Goal: Task Accomplishment & Management: Manage account settings

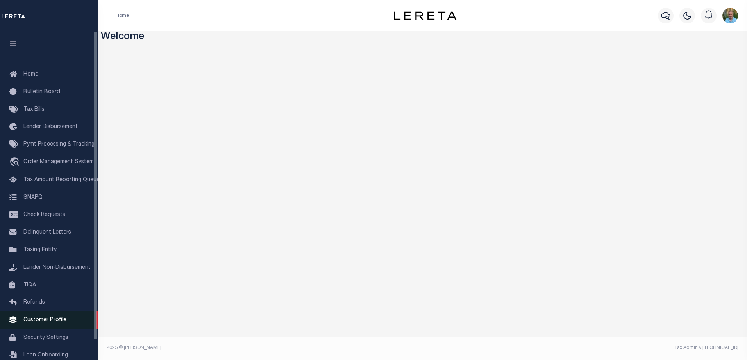
click at [47, 320] on link "Customer Profile" at bounding box center [49, 320] width 98 height 18
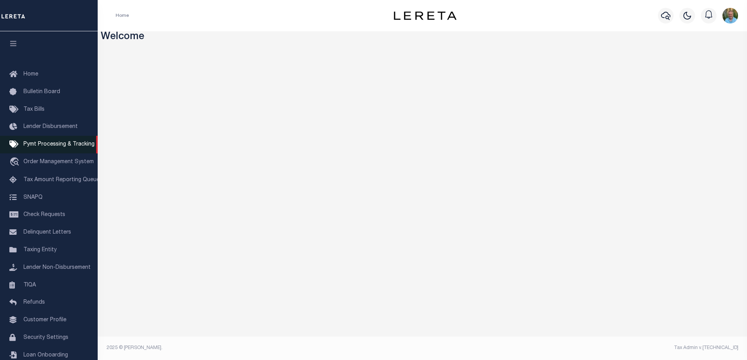
click at [38, 145] on span "Pymt Processing & Tracking" at bounding box center [58, 144] width 71 height 5
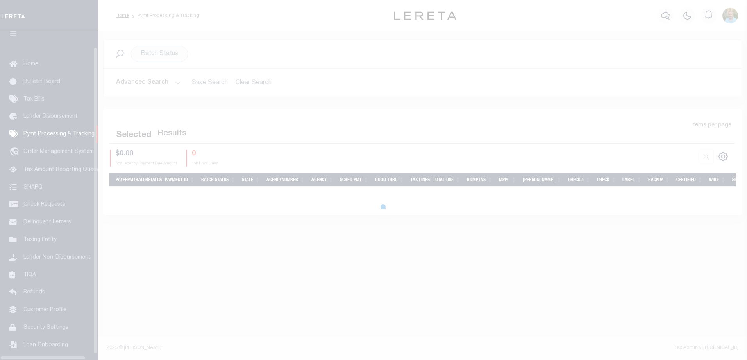
scroll to position [21, 0]
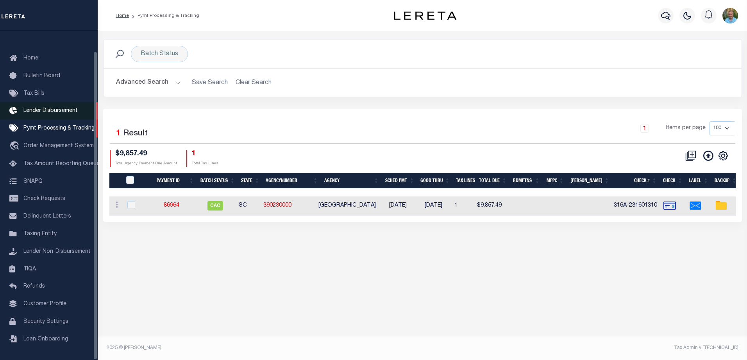
click at [30, 108] on span "Lender Disbursement" at bounding box center [50, 110] width 54 height 5
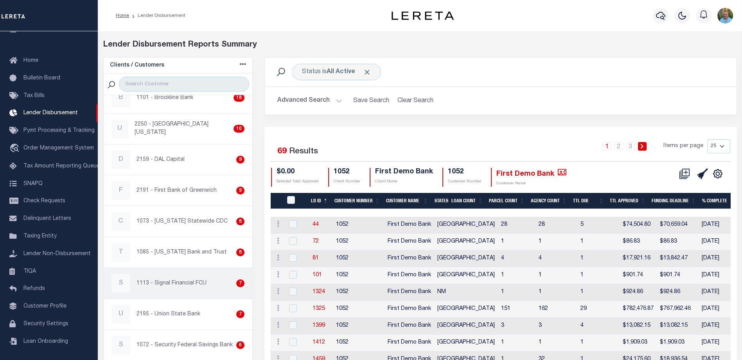
scroll to position [313, 0]
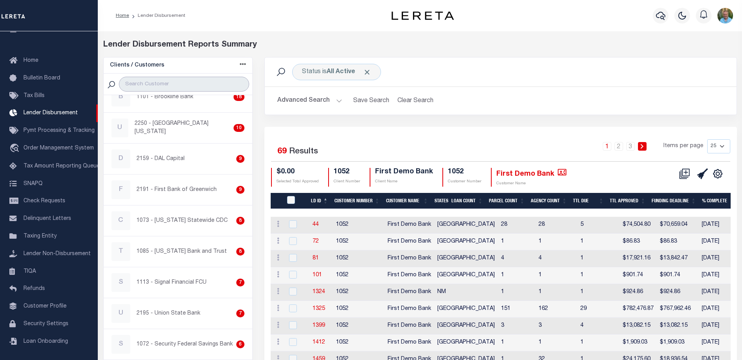
click at [192, 84] on input "search" at bounding box center [184, 84] width 130 height 15
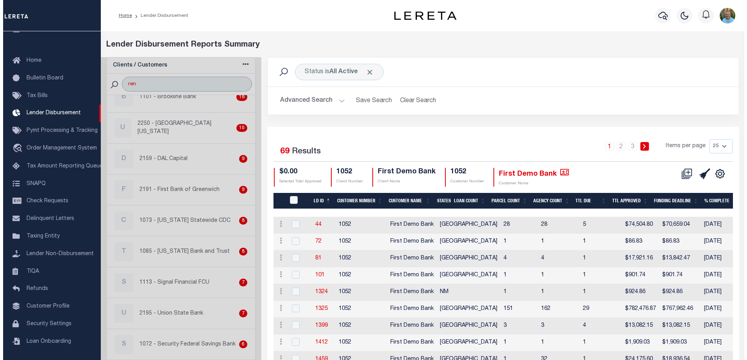
scroll to position [0, 0]
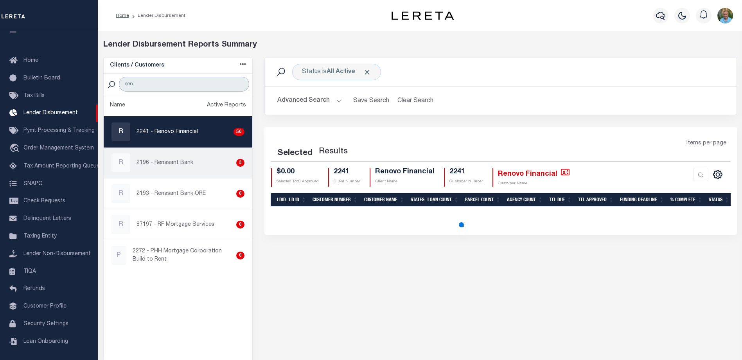
type input "ren"
click at [169, 165] on p "2196 - Renasant Bank" at bounding box center [164, 163] width 57 height 8
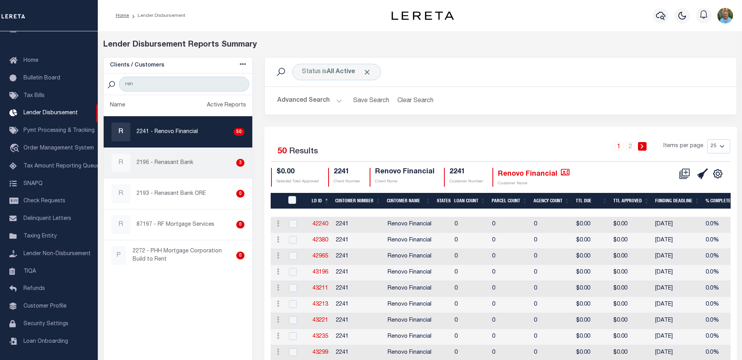
checkbox input "true"
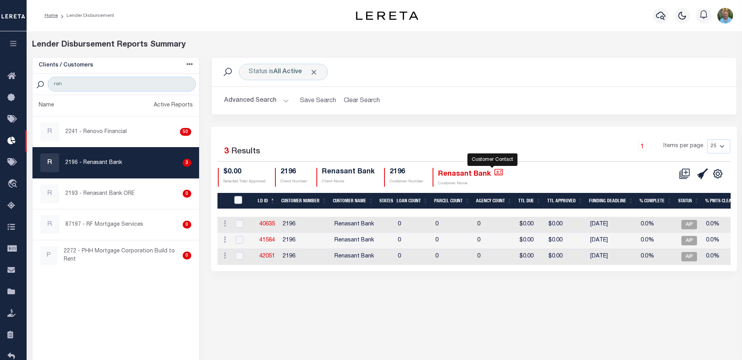
click at [494, 174] on icon "" at bounding box center [498, 172] width 9 height 9
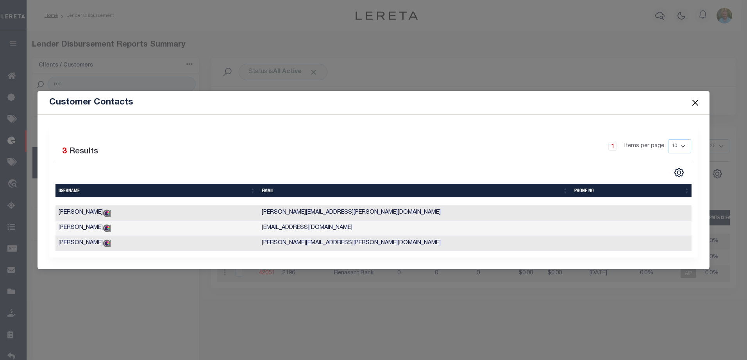
click at [285, 33] on div "Customer Contacts Selected 3 Results 1" at bounding box center [373, 180] width 747 height 360
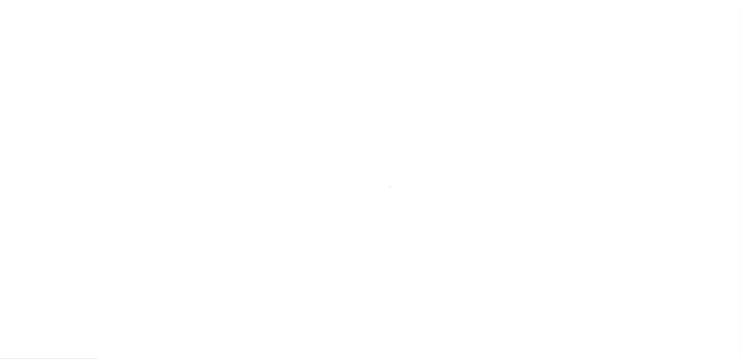
scroll to position [21, 0]
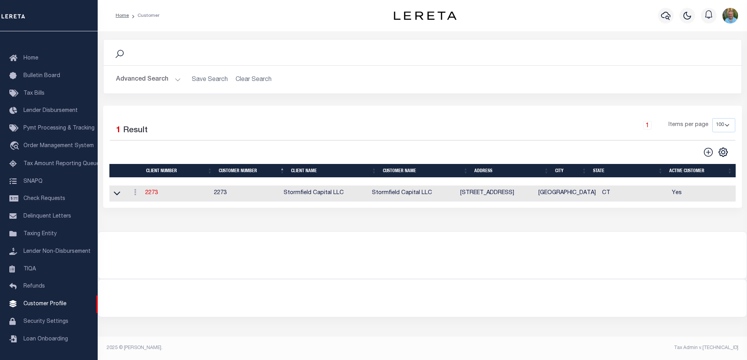
click at [139, 74] on button "Advanced Search" at bounding box center [148, 79] width 65 height 15
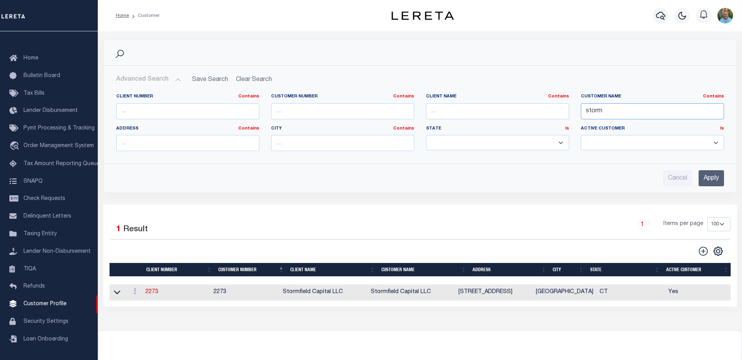
drag, startPoint x: 621, startPoint y: 110, endPoint x: 561, endPoint y: 105, distance: 60.0
click at [561, 105] on div "Client Number Contains Contains Is Customer Number Contains Contains Is Contains" at bounding box center [419, 125] width 619 height 64
type input "ren"
click at [717, 180] on input "Apply" at bounding box center [710, 178] width 25 height 16
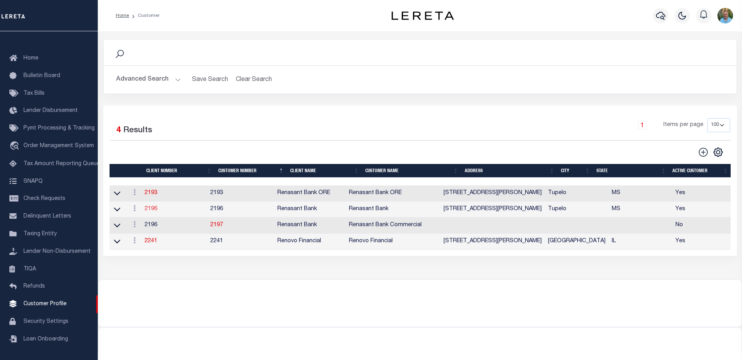
click at [152, 210] on link "2196" at bounding box center [151, 208] width 13 height 5
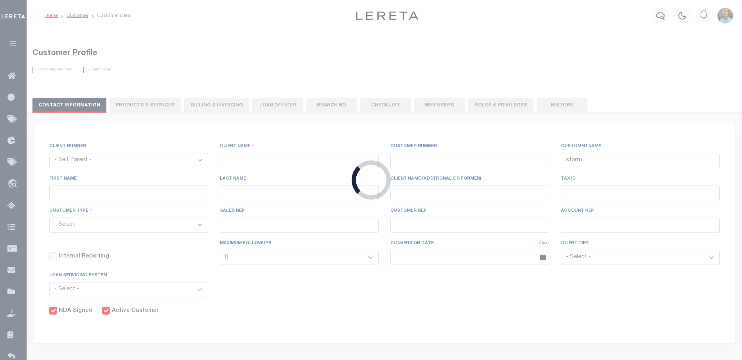
select select
type input "Renasant Bank"
type input "2196"
type input "Renasant Bank"
type input "[PERSON_NAME]"
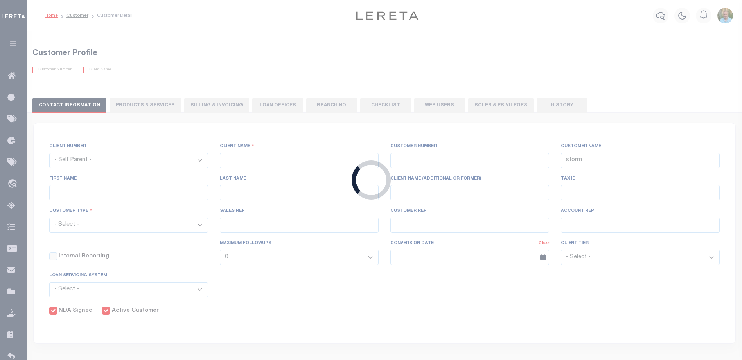
type input "[PERSON_NAME]"
select select "Mixed Portfolio"
type input "[PERSON_NAME]"
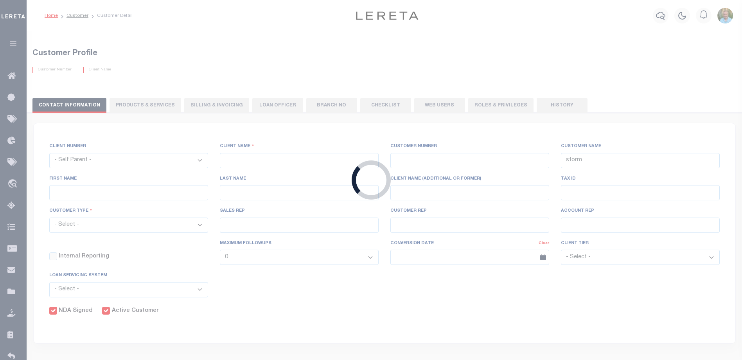
checkbox input "true"
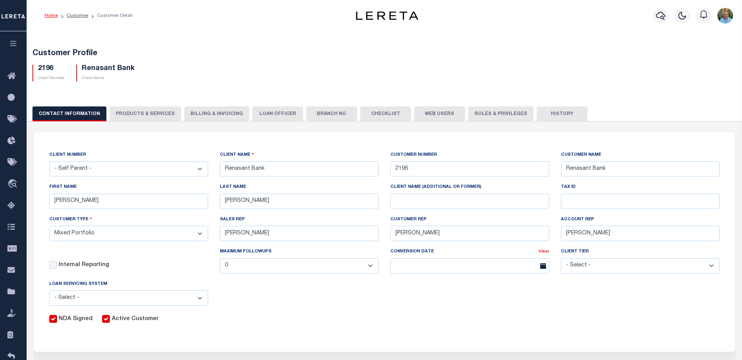
click at [419, 113] on button "Web Users" at bounding box center [439, 113] width 51 height 15
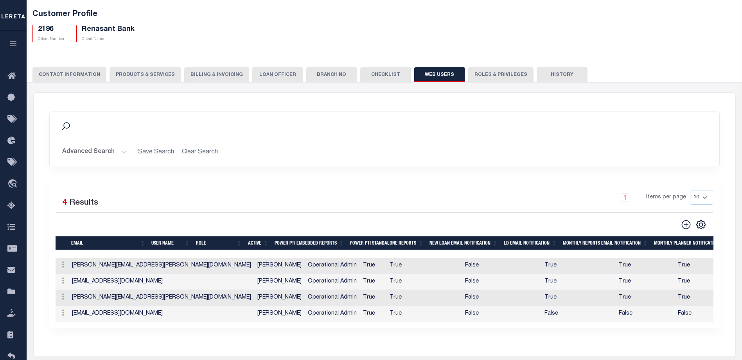
click at [74, 188] on div "Selected 4 Results 1 Items per page 10 25 50 100" at bounding box center [384, 253] width 670 height 150
click at [686, 226] on icon at bounding box center [686, 224] width 10 height 10
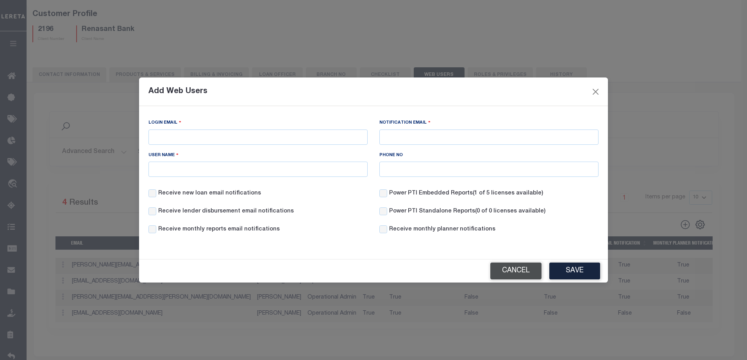
click at [516, 269] on button "Cancel" at bounding box center [516, 270] width 51 height 17
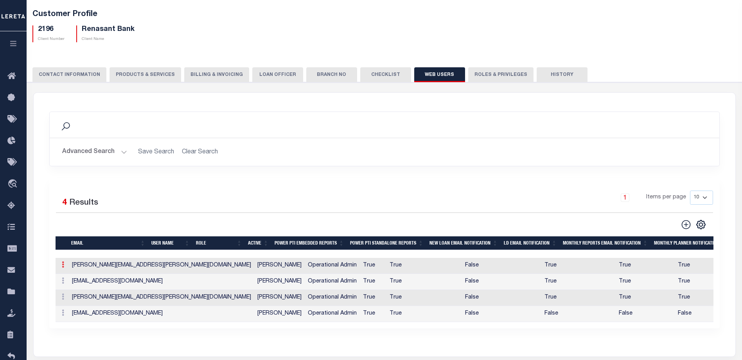
click at [63, 265] on icon at bounding box center [63, 264] width 2 height 6
click at [174, 182] on div "Selected 4 Results 1 Items per page 10 25 50 100" at bounding box center [384, 253] width 670 height 150
